Goal: Task Accomplishment & Management: Manage account settings

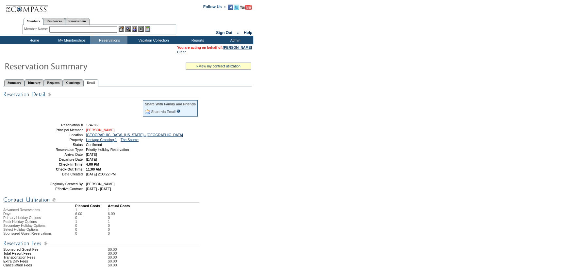
click at [111, 128] on link "[PERSON_NAME]" at bounding box center [100, 130] width 29 height 4
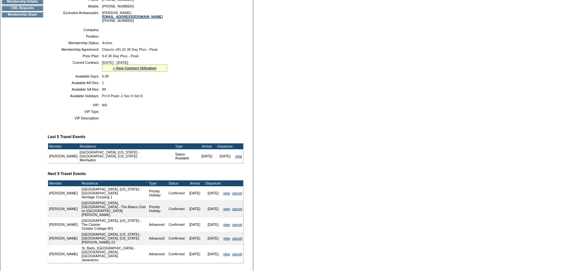
scroll to position [122, 0]
click at [142, 68] on link "» View Contract Utilization" at bounding box center [135, 68] width 44 height 4
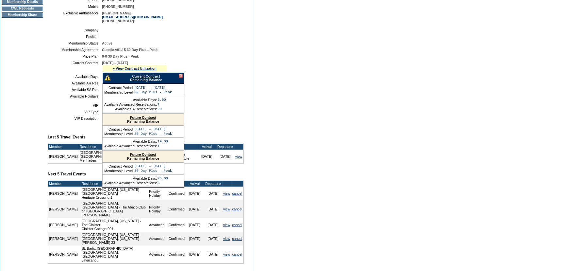
click at [144, 77] on link "Current Contract" at bounding box center [146, 76] width 28 height 4
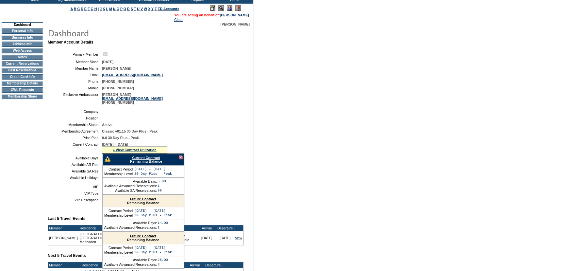
scroll to position [0, 0]
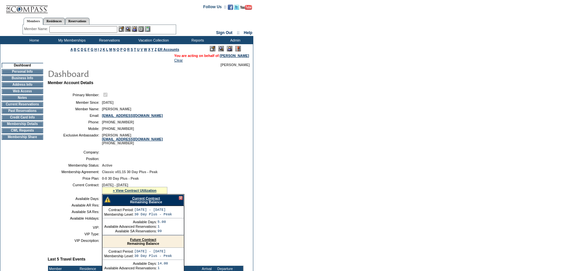
click at [89, 29] on input "text" at bounding box center [83, 29] width 68 height 7
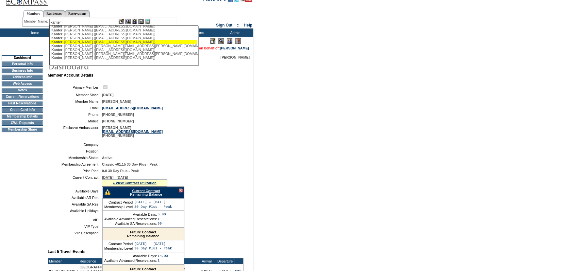
scroll to position [29, 0]
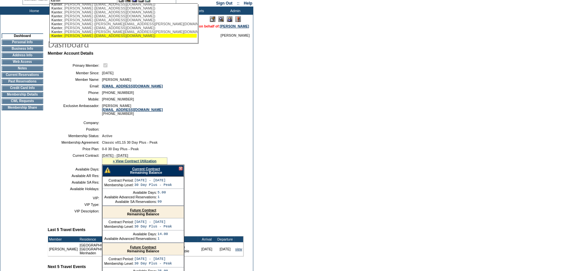
click at [81, 34] on div "[PERSON_NAME] ([EMAIL_ADDRESS][DOMAIN_NAME])" at bounding box center [123, 36] width 144 height 4
type input "[PERSON_NAME] ([EMAIL_ADDRESS][DOMAIN_NAME])"
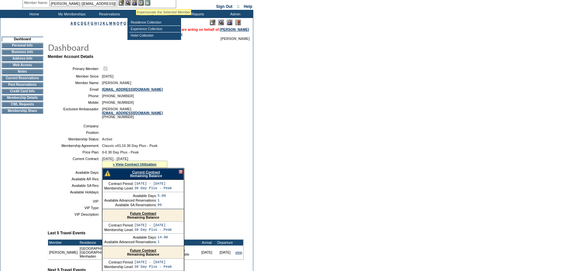
click at [136, 1] on img at bounding box center [135, 3] width 6 height 6
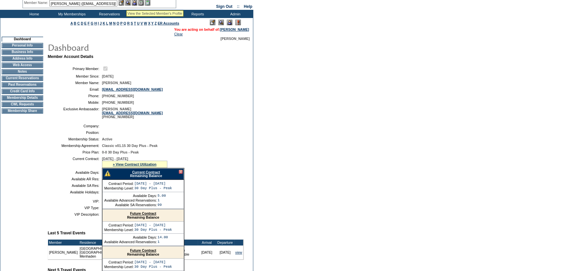
click at [129, 2] on img at bounding box center [128, 3] width 6 height 6
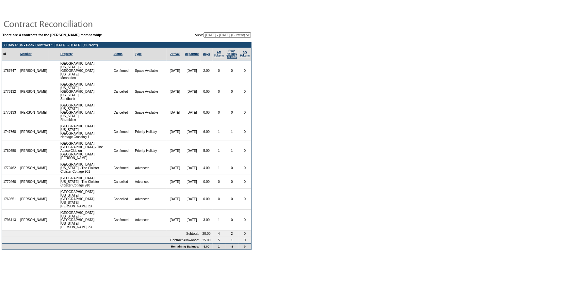
click at [146, 274] on body "There are 4 contracts for the Kristin Huntington membership: View: 01/30/25 - 1…" at bounding box center [285, 143] width 570 height 286
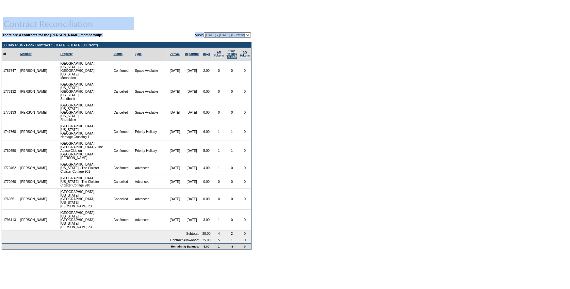
drag, startPoint x: 4, startPoint y: 42, endPoint x: 231, endPoint y: 170, distance: 260.9
click at [259, 217] on form "There are 4 contracts for the Kristin Huntington membership: View: 01/30/25 - 1…" at bounding box center [285, 128] width 570 height 256
copy table "There are 4 contracts for the Kristin Huntington membership: View: 01/30/25 - 1…"
